Goal: Check status

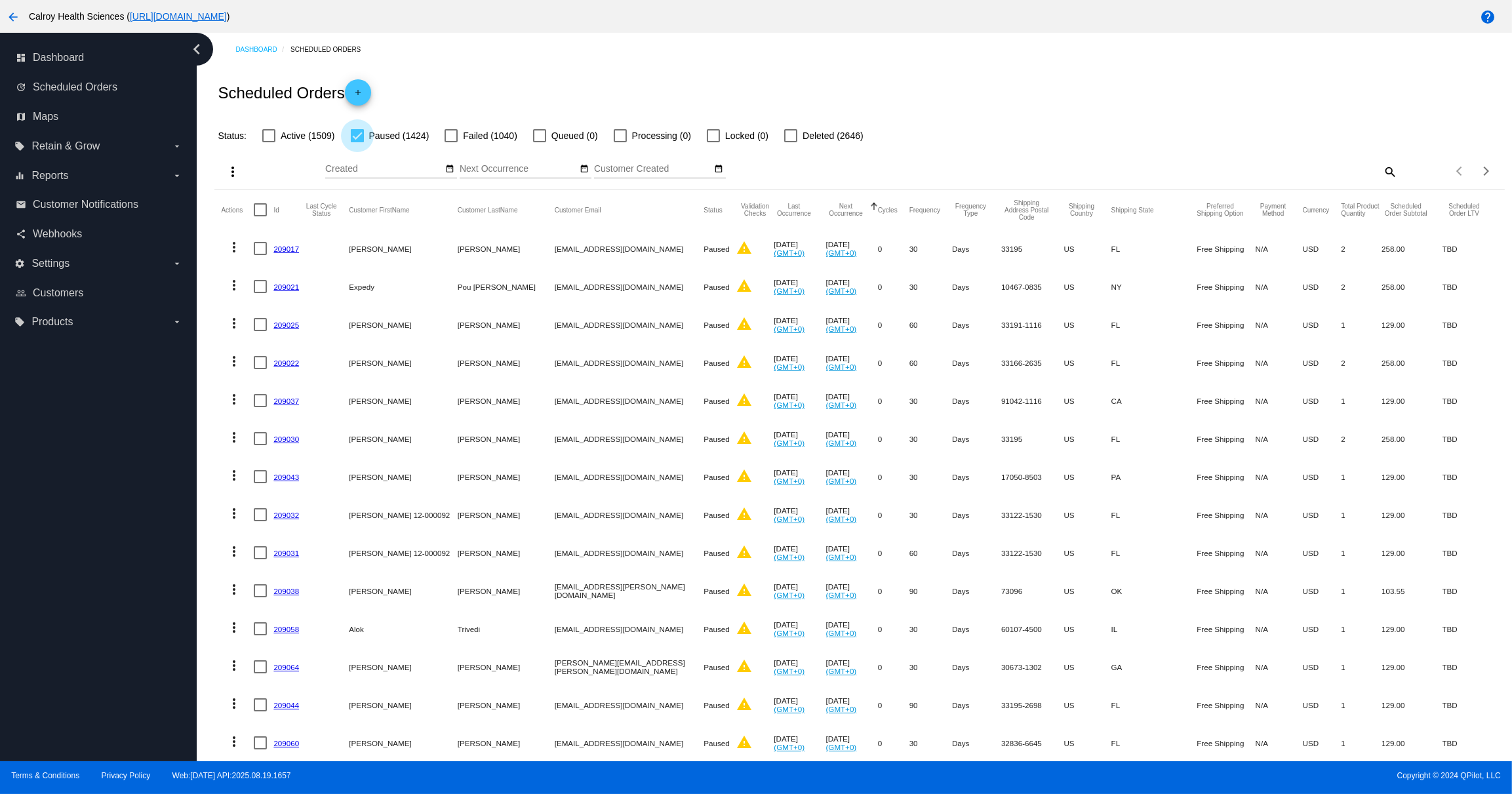
click at [360, 139] on div at bounding box center [358, 136] width 13 height 13
click at [358, 142] on input "Paused (1424)" at bounding box center [357, 142] width 1 height 1
checkbox input "false"
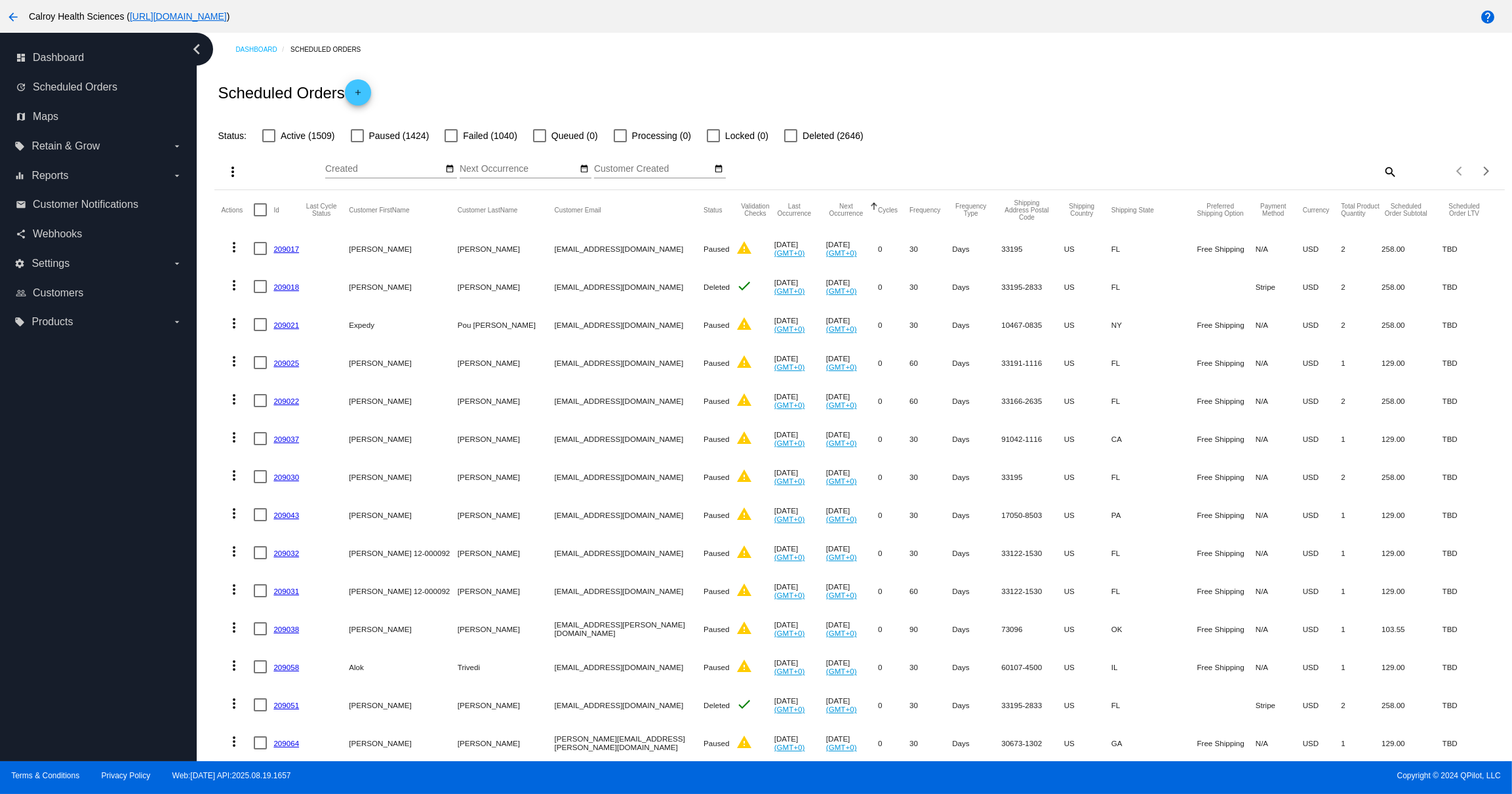
click at [450, 137] on div at bounding box center [451, 136] width 13 height 13
click at [451, 142] on input "Failed (1040)" at bounding box center [451, 142] width 1 height 1
checkbox input "true"
